Goal: Check status: Check status

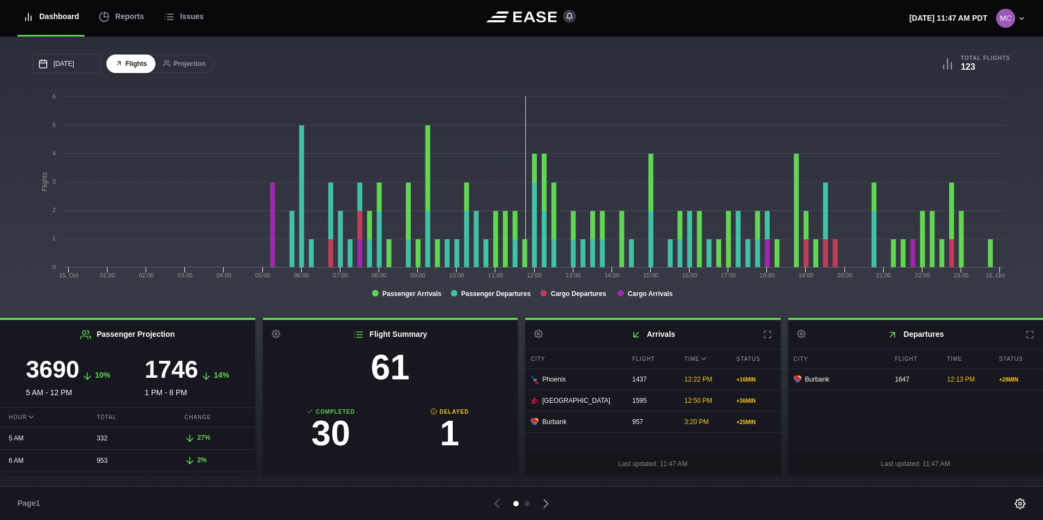
scroll to position [60, 0]
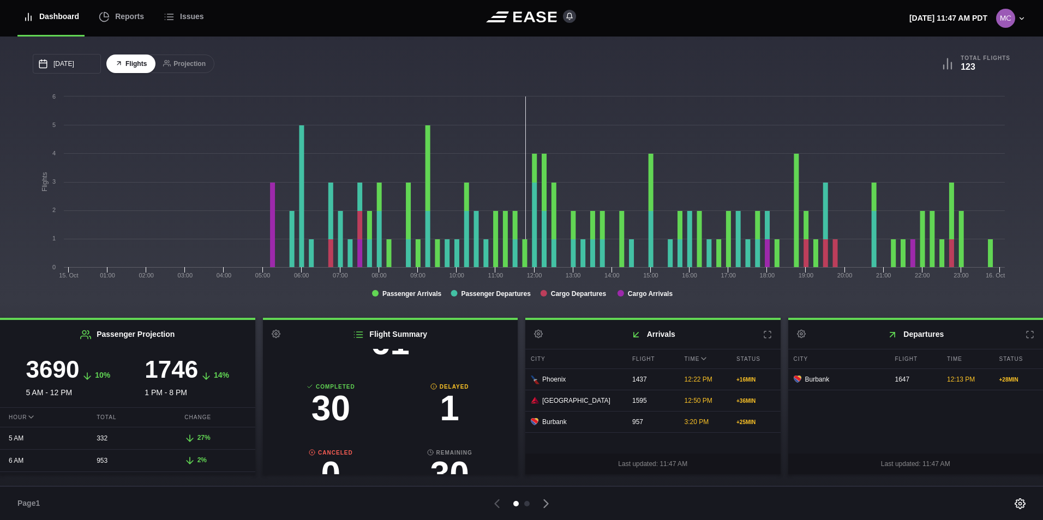
click at [448, 411] on h3 "1" at bounding box center [449, 408] width 119 height 35
select select "DELAYED"
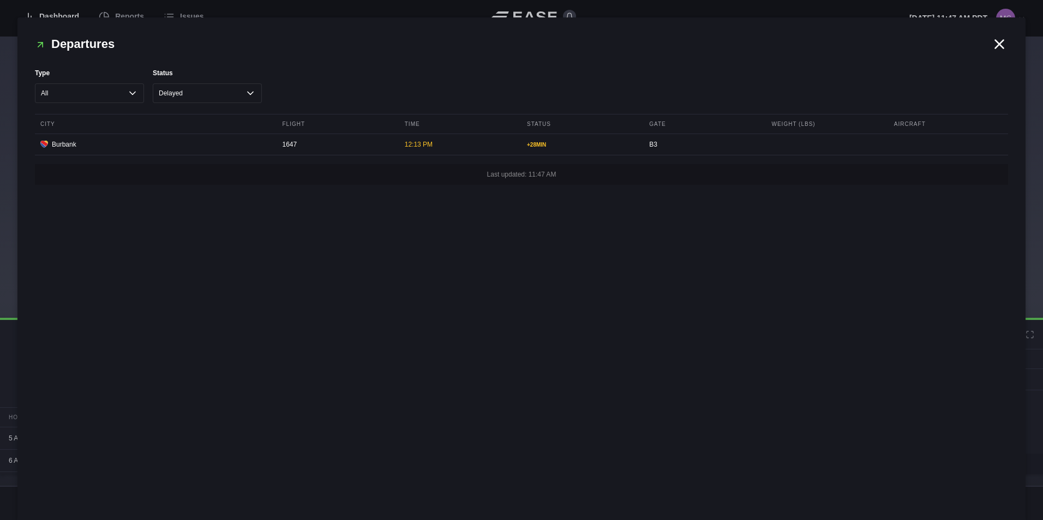
click at [996, 50] on icon at bounding box center [999, 44] width 16 height 16
